Goal: Information Seeking & Learning: Learn about a topic

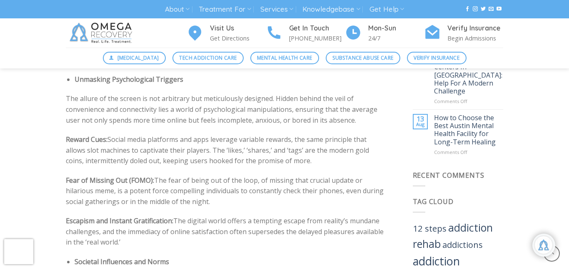
scroll to position [54, 0]
click at [269, 110] on p "The allure of the screen is not arbitrary but meticulously designed. Hidden beh…" at bounding box center [227, 109] width 322 height 32
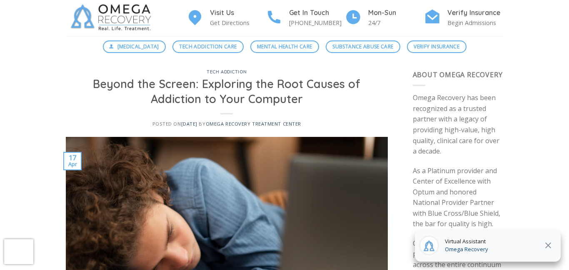
scroll to position [0, 0]
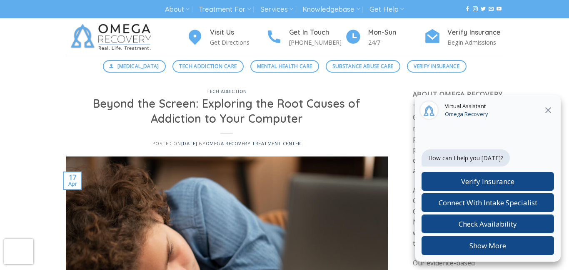
click at [330, 125] on h1 "Beyond the Screen: Exploring the Root Causes of Addiction to Your Computer" at bounding box center [227, 111] width 302 height 30
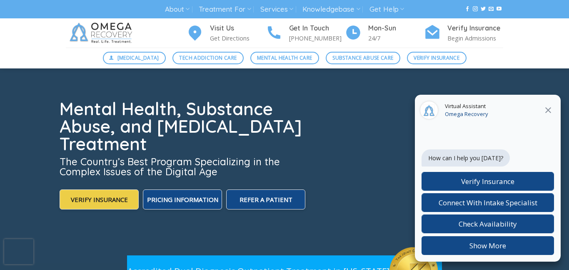
scroll to position [96, 0]
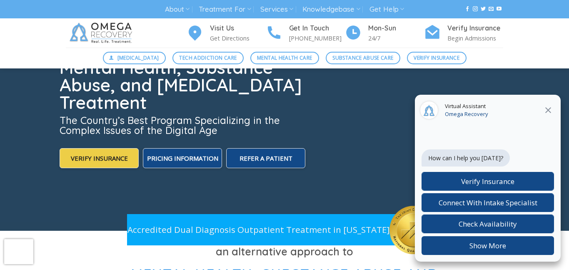
click at [550, 112] on icon at bounding box center [549, 110] width 6 height 6
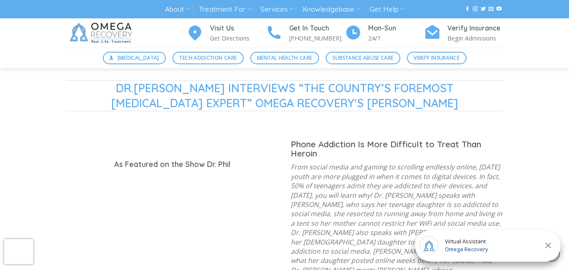
scroll to position [755, 0]
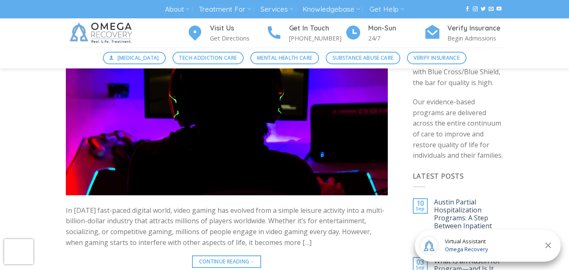
scroll to position [188, 0]
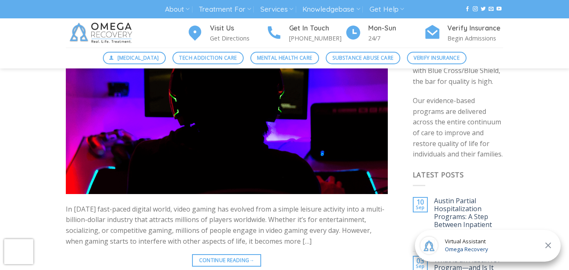
click at [549, 245] on icon at bounding box center [548, 245] width 10 height 10
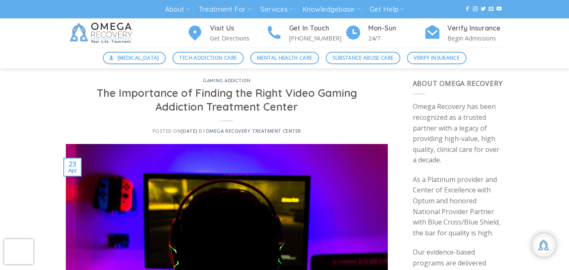
scroll to position [0, 0]
